Goal: Download file/media

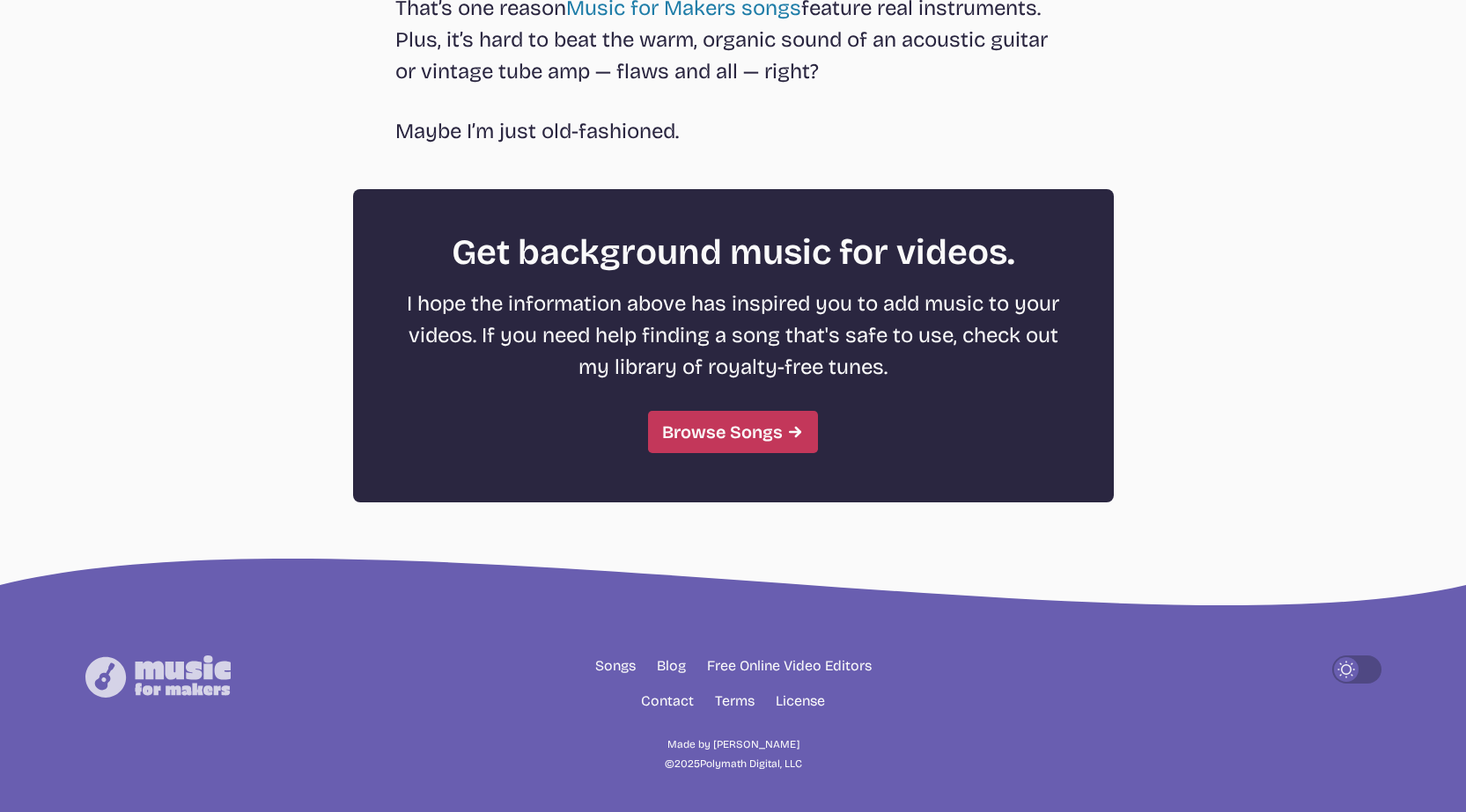
scroll to position [4755, 0]
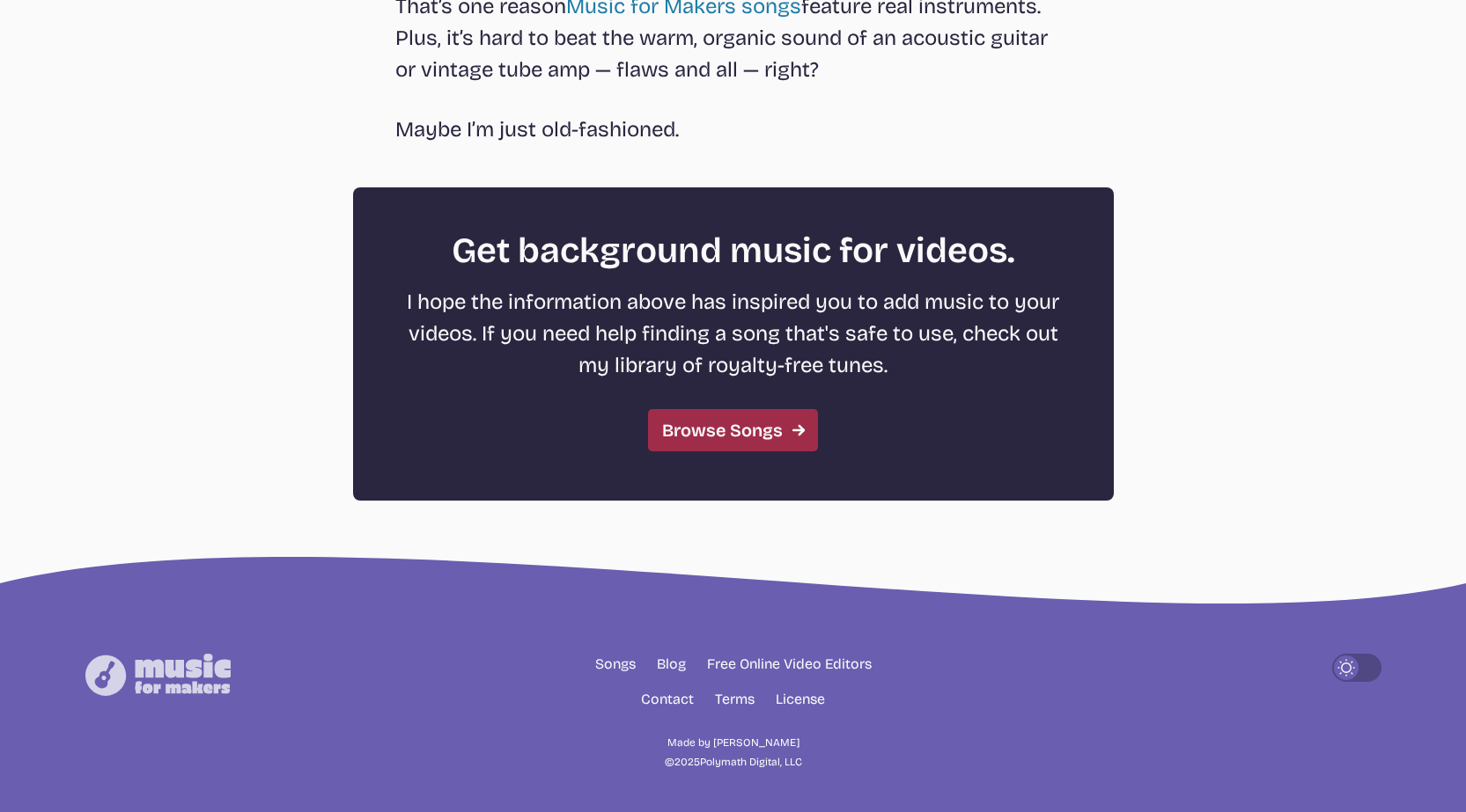
click at [664, 425] on link "Browse Songs" at bounding box center [733, 430] width 170 height 42
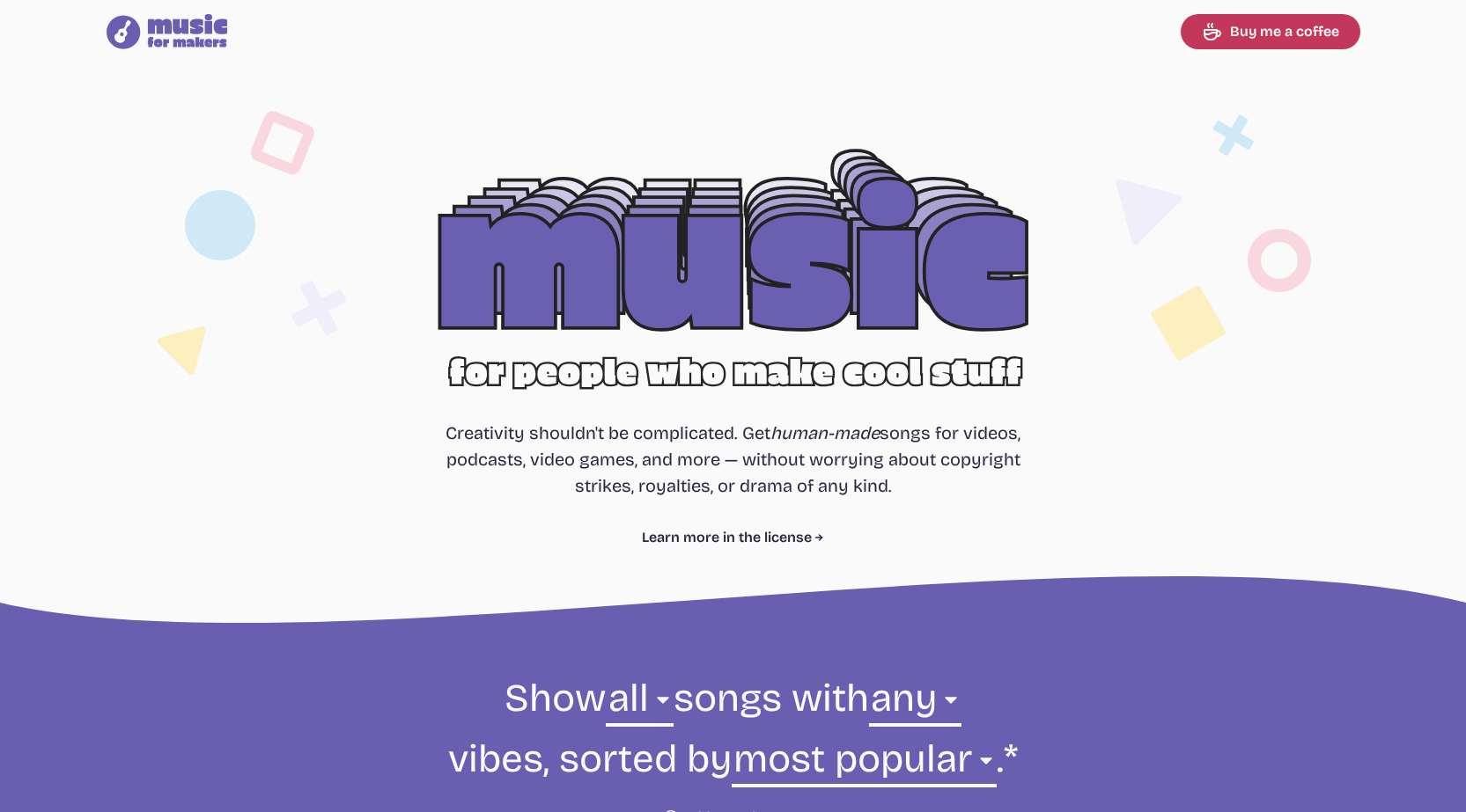
scroll to position [631, 0]
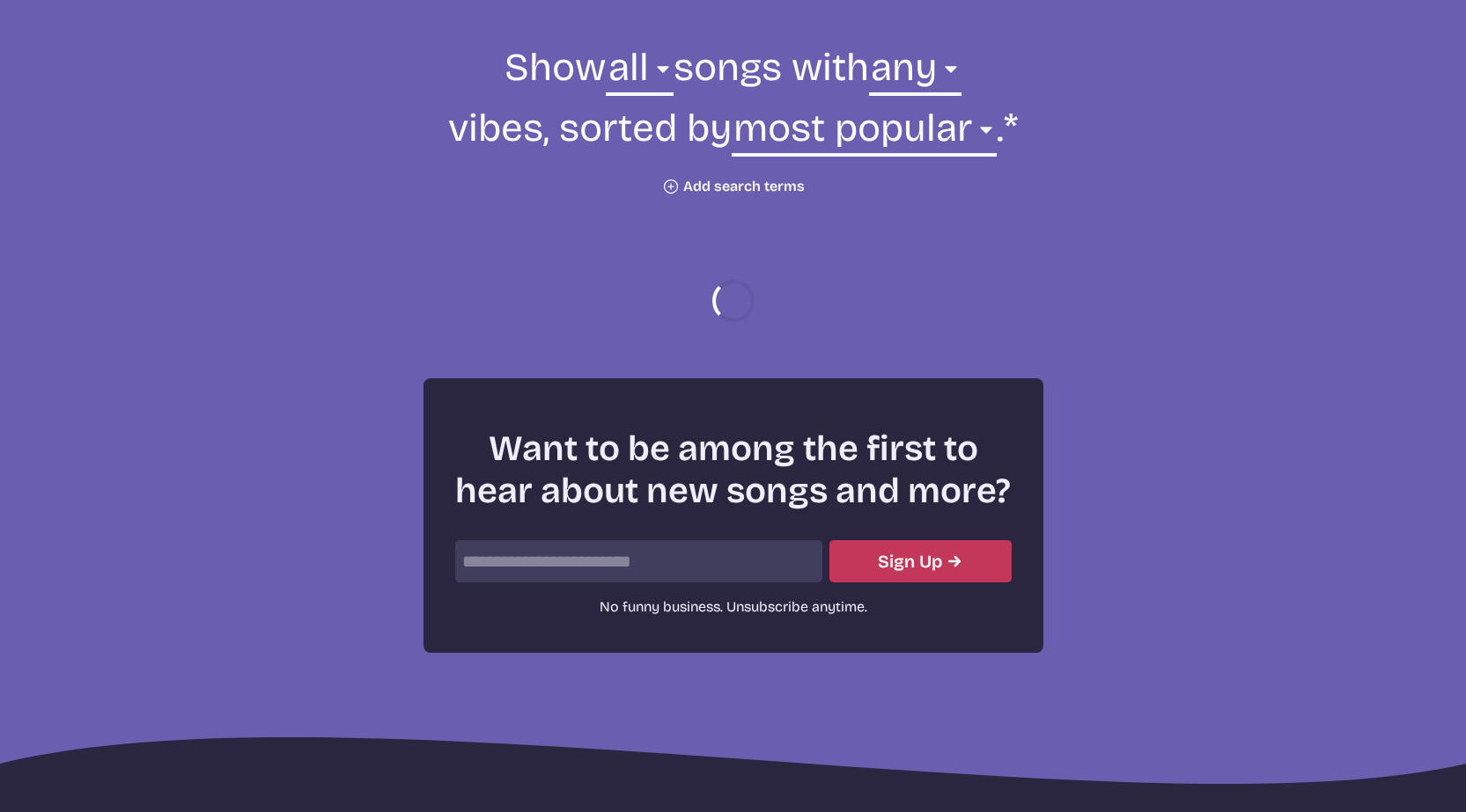
select select "most popular"
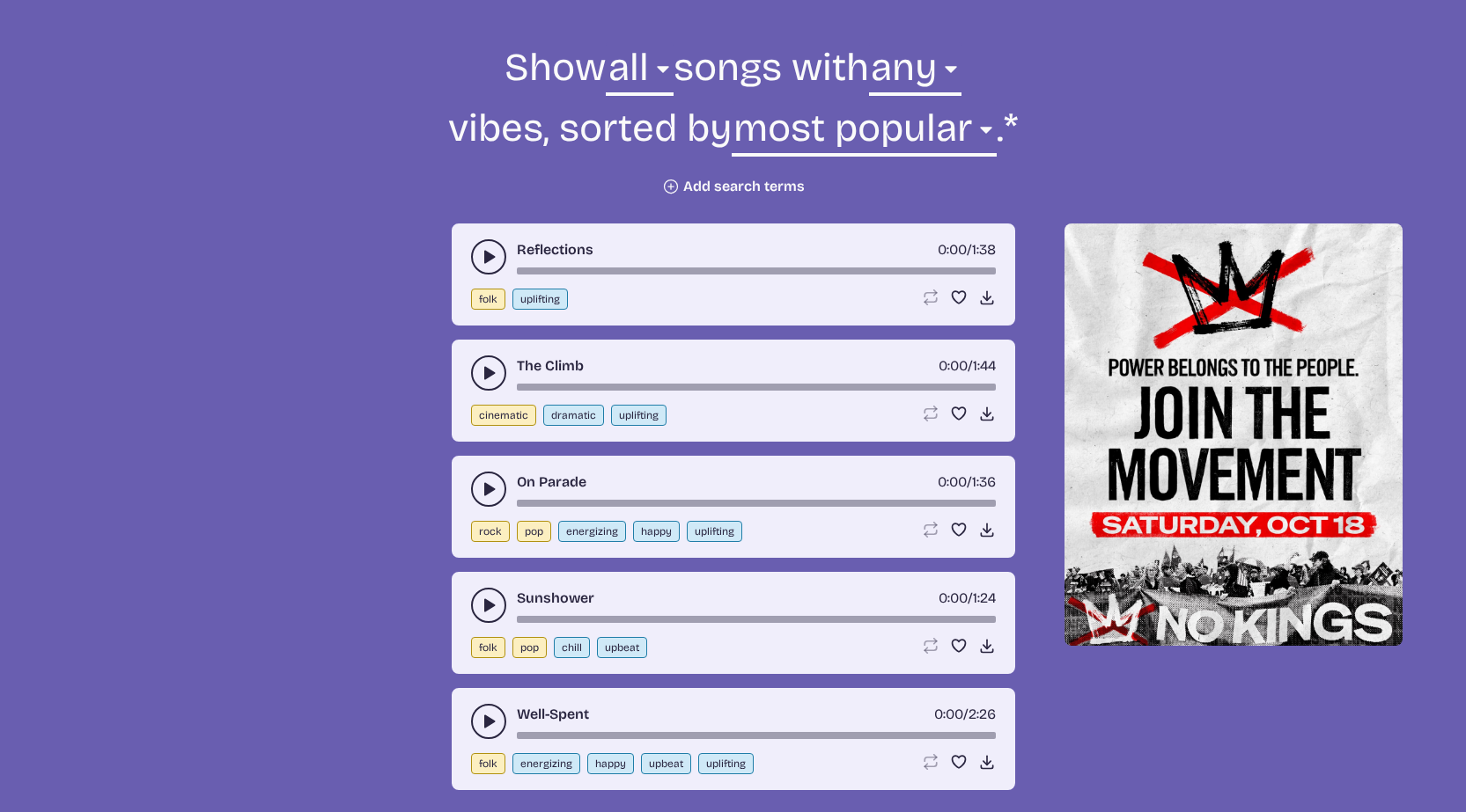
click at [480, 368] on icon "play-pause toggle" at bounding box center [489, 373] width 18 height 18
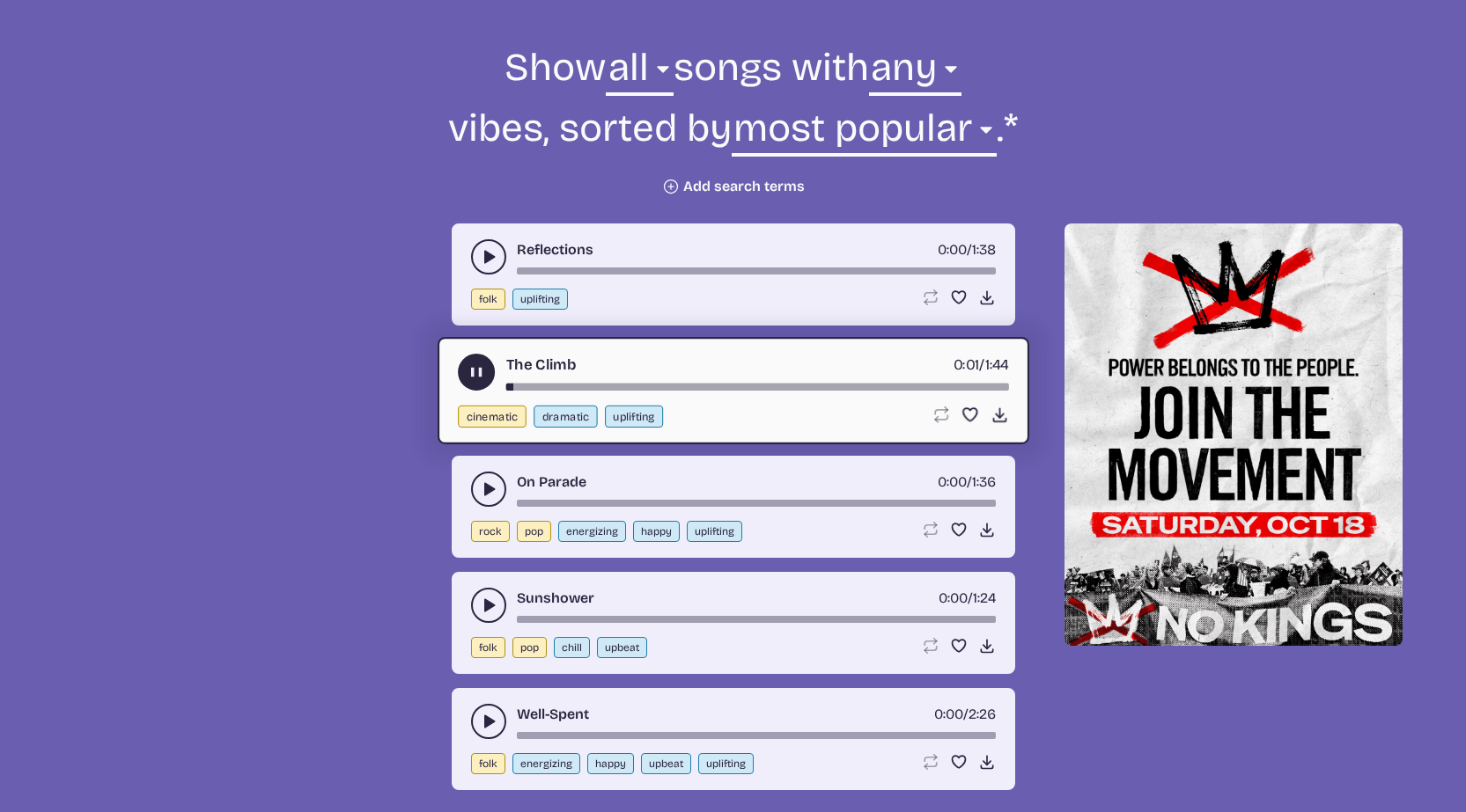
click at [480, 368] on use "play-pause toggle" at bounding box center [475, 372] width 19 height 19
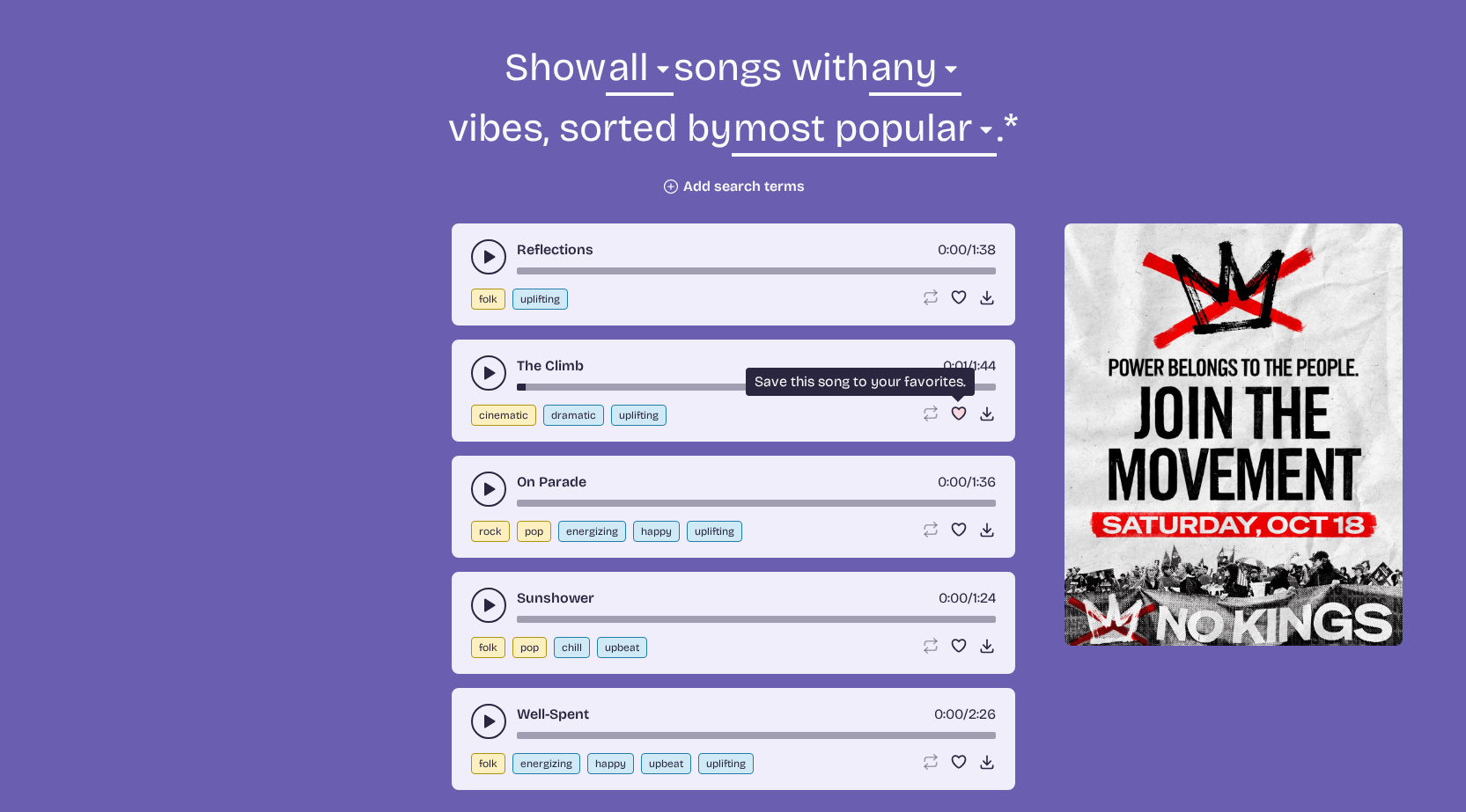
click at [966, 405] on icon "Favorite song" at bounding box center [959, 414] width 18 height 18
click at [961, 407] on icon "Favorite song" at bounding box center [959, 414] width 18 height 18
click at [987, 409] on use at bounding box center [987, 414] width 18 height 18
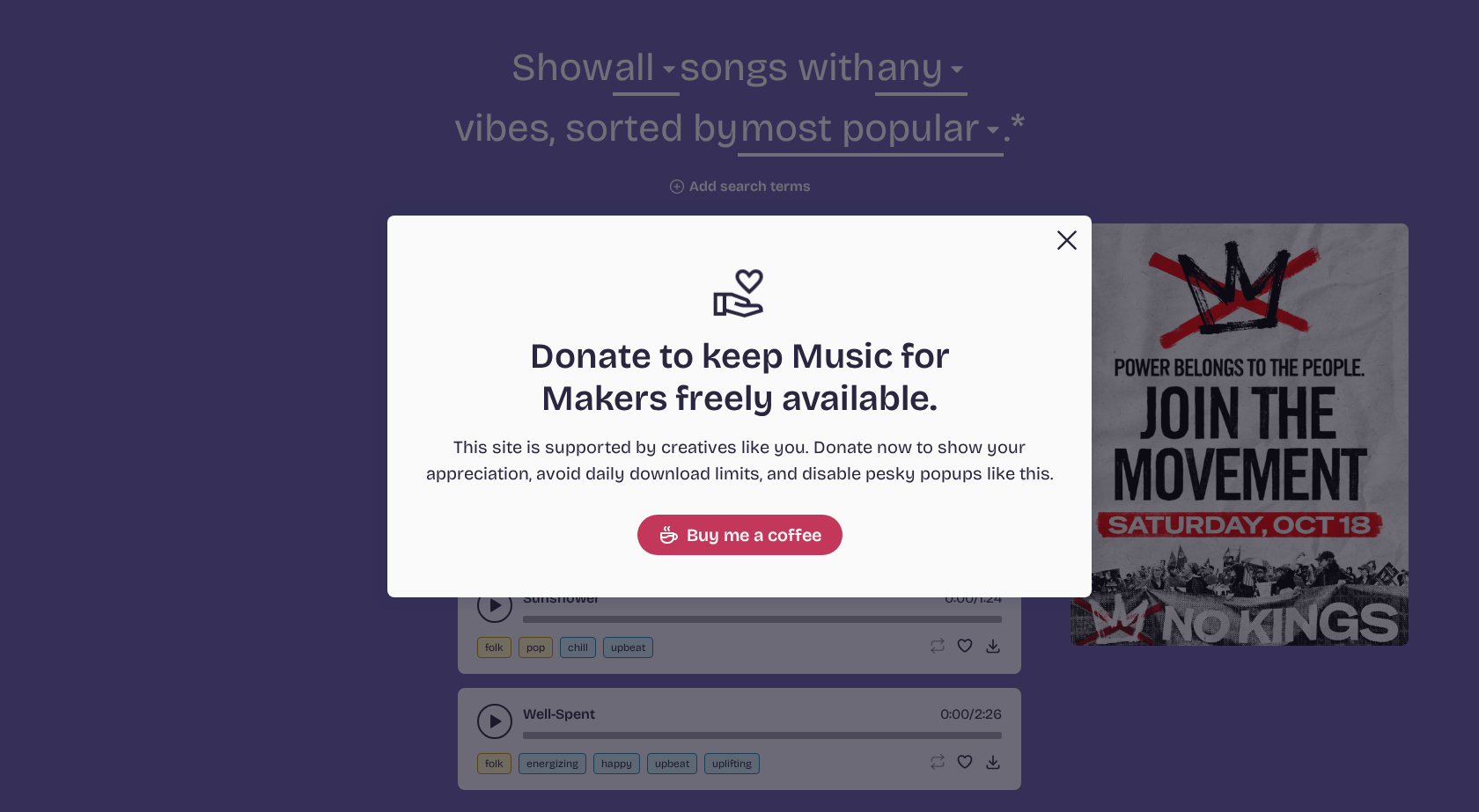
click at [1065, 253] on button "Close" at bounding box center [1068, 240] width 35 height 35
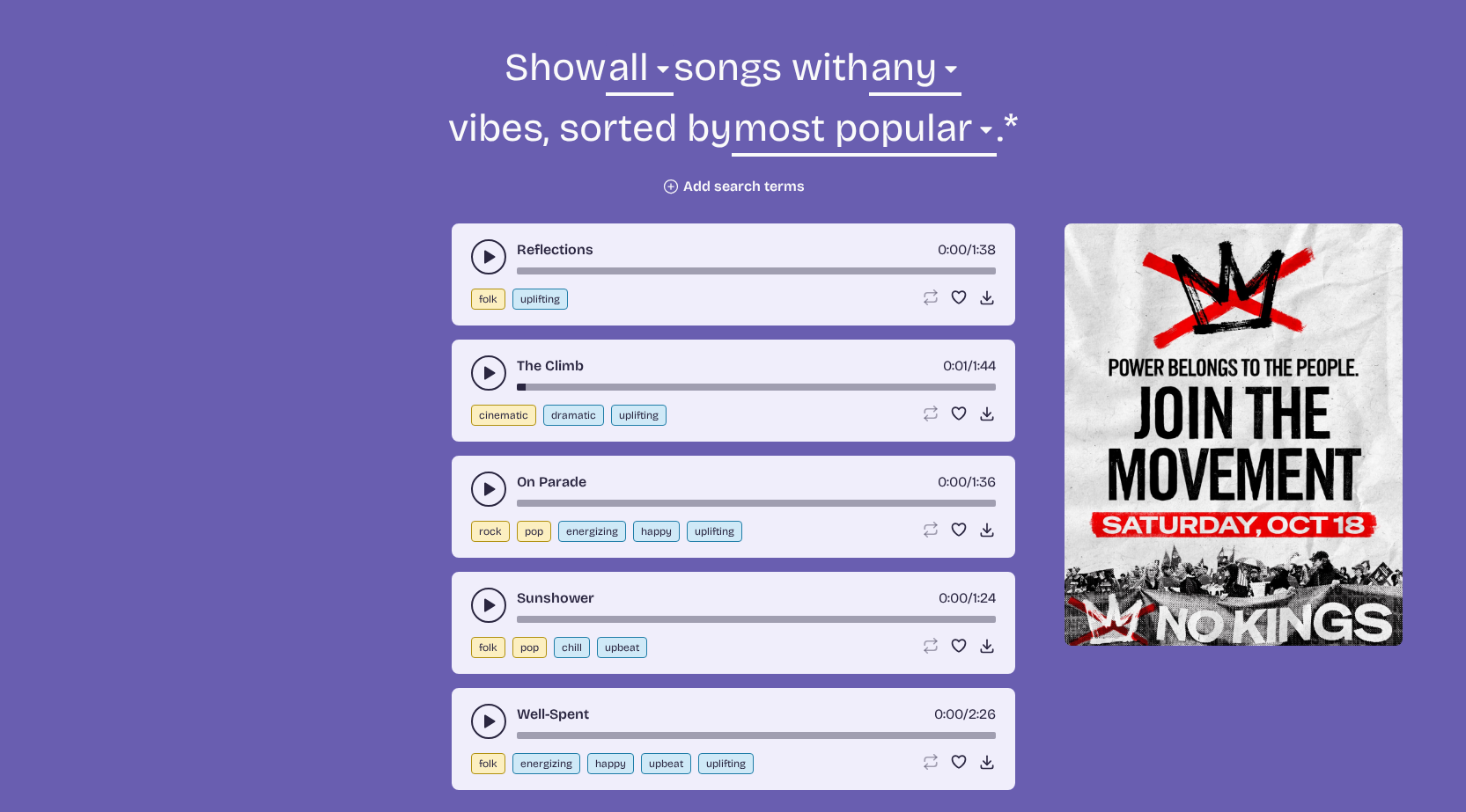
click at [493, 266] on icon "play-pause toggle" at bounding box center [489, 257] width 18 height 18
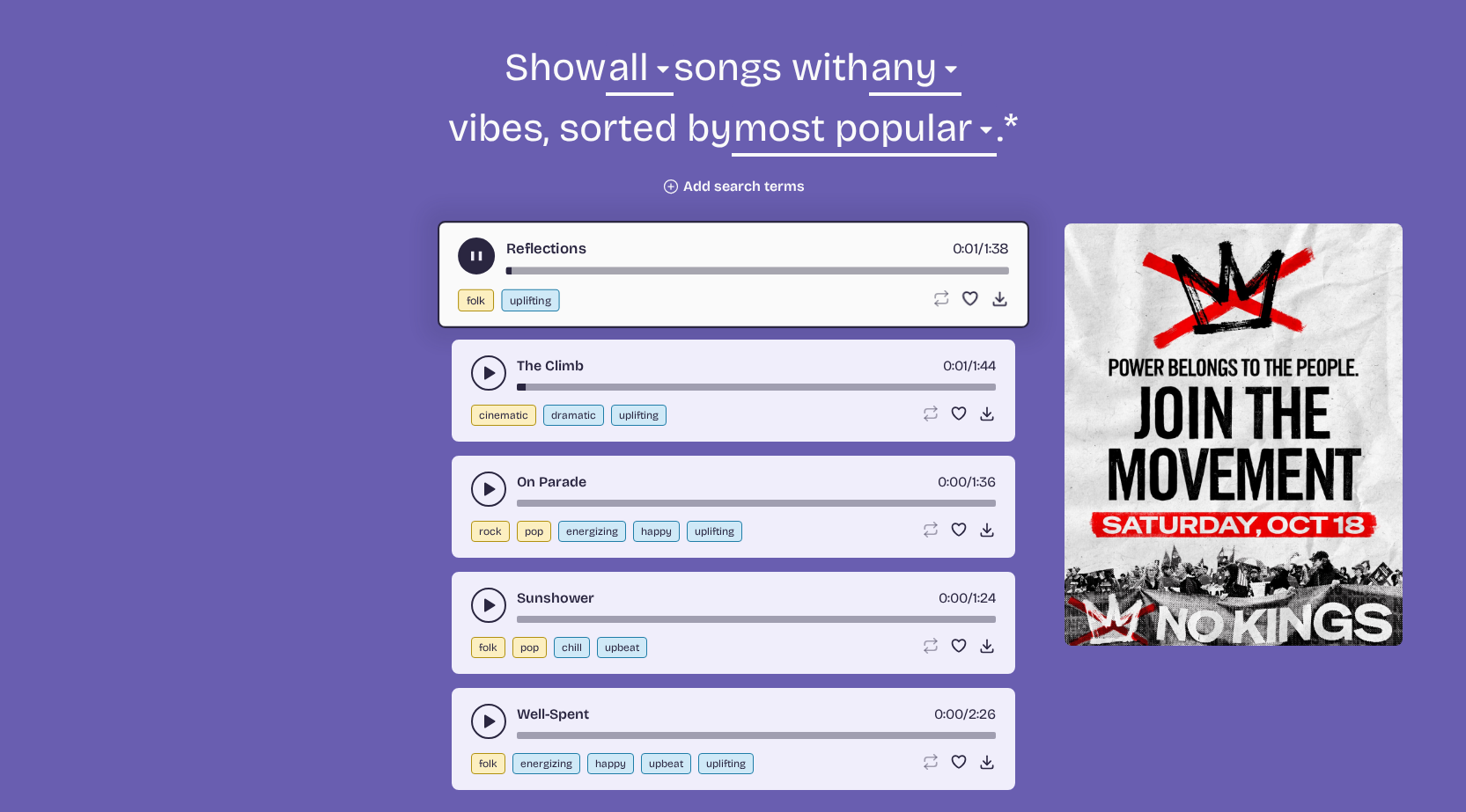
click at [488, 259] on button "play-pause toggle" at bounding box center [476, 256] width 37 height 37
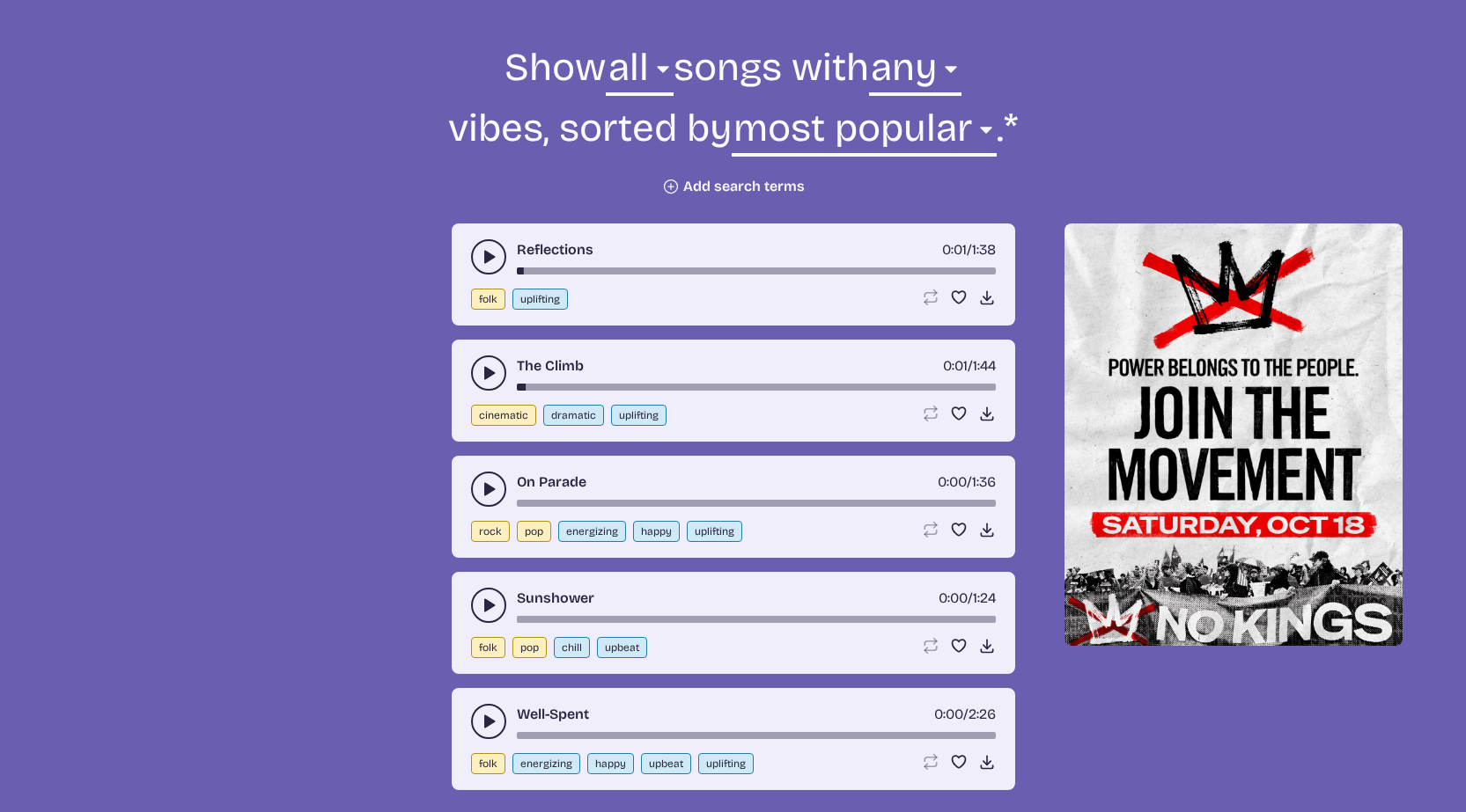
click at [485, 490] on use "play-pause toggle" at bounding box center [489, 490] width 18 height 18
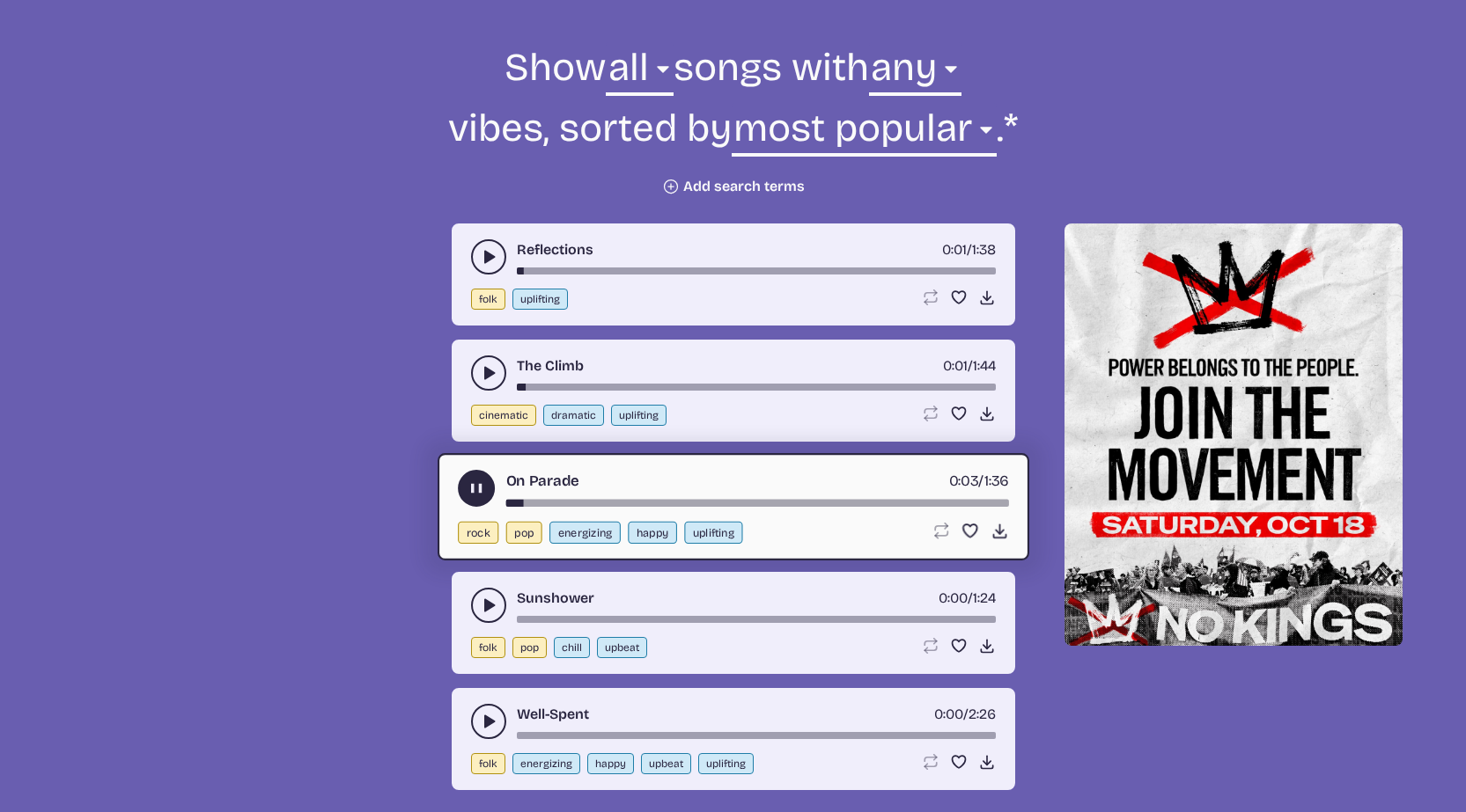
click at [485, 490] on icon "play-pause toggle" at bounding box center [475, 489] width 19 height 19
